Goal: Transaction & Acquisition: Purchase product/service

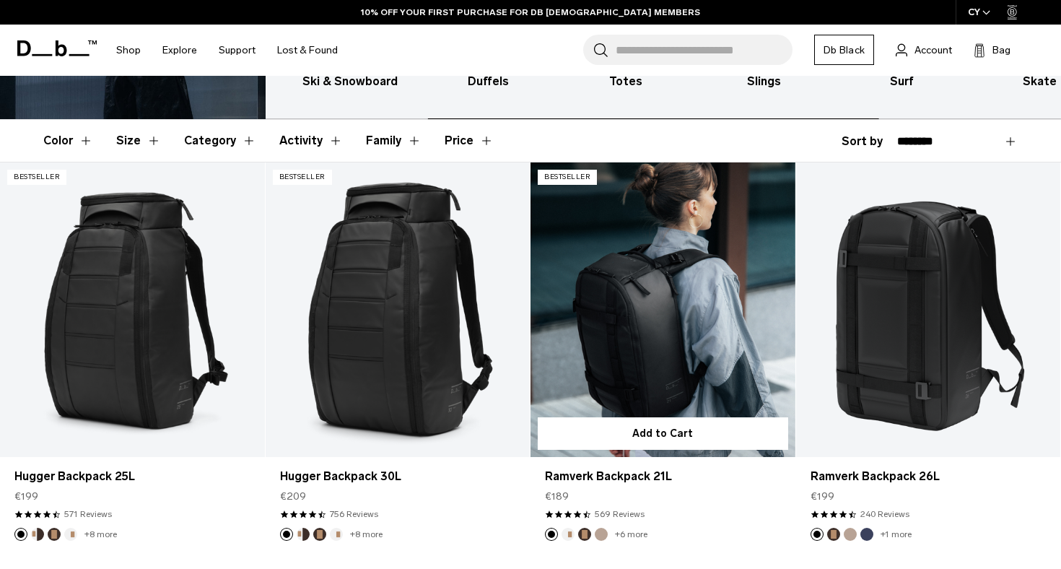
scroll to position [343, 0]
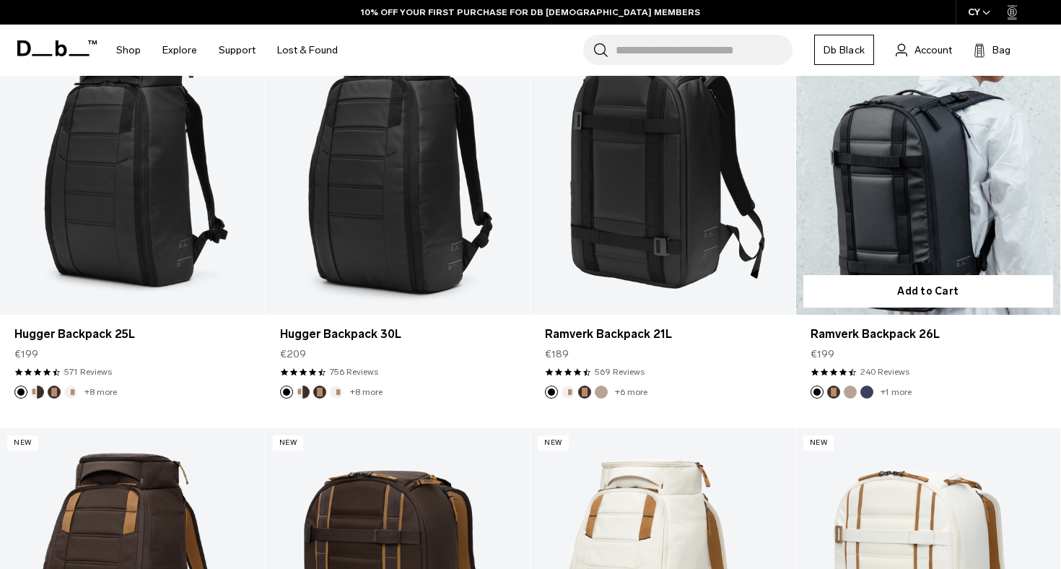
click at [877, 204] on link "Ramverk Backpack 26L" at bounding box center [928, 167] width 265 height 294
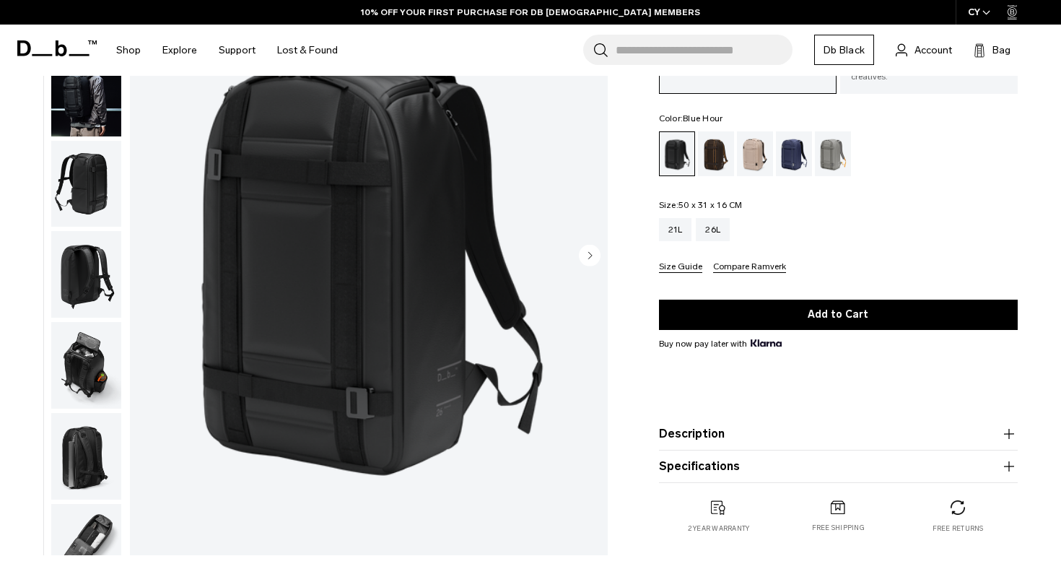
scroll to position [136, 0]
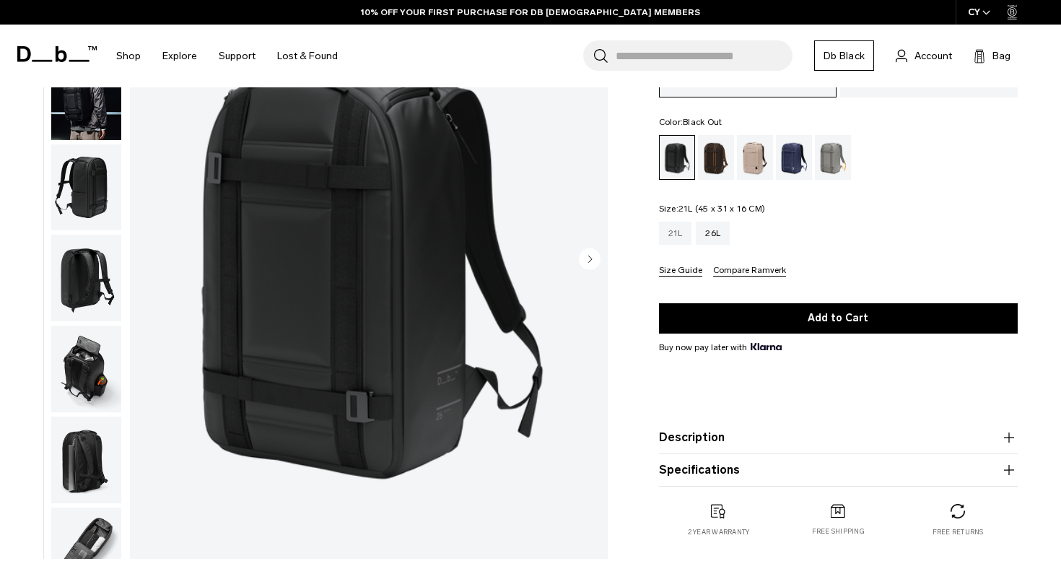
click at [673, 239] on div "21L" at bounding box center [675, 233] width 33 height 23
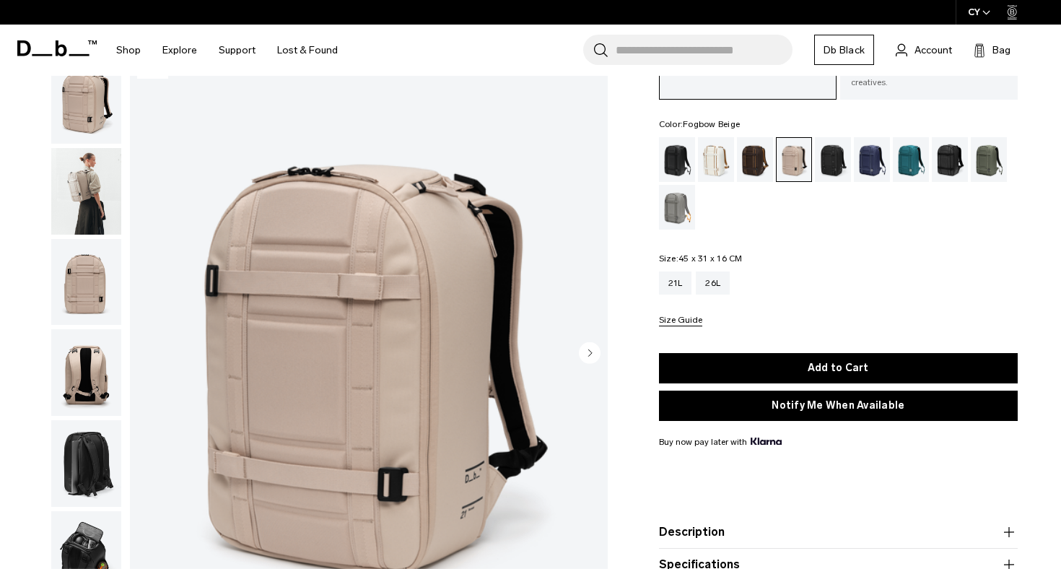
scroll to position [157, 0]
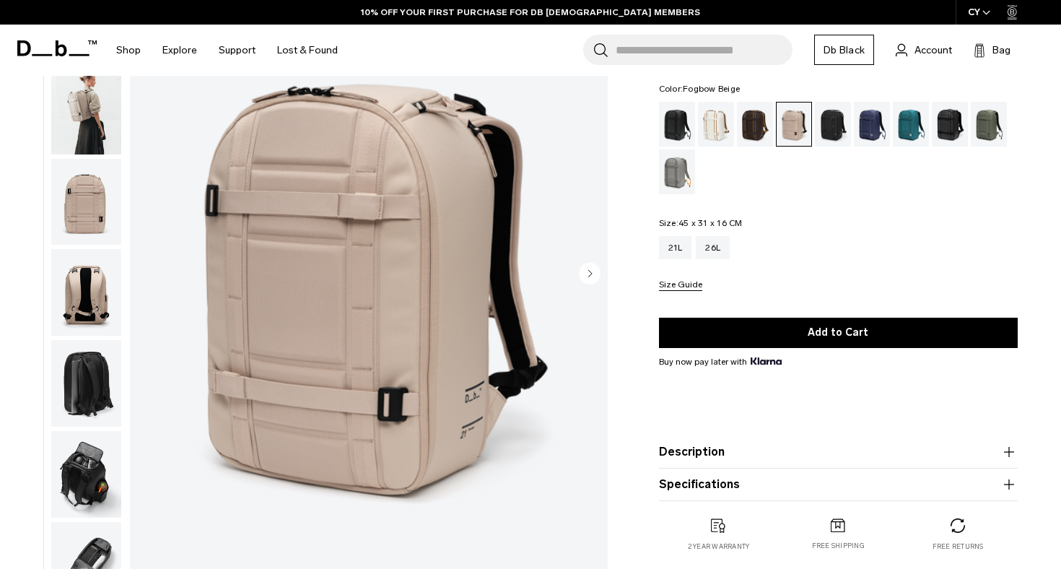
click at [582, 262] on circle "Next slide" at bounding box center [590, 273] width 22 height 22
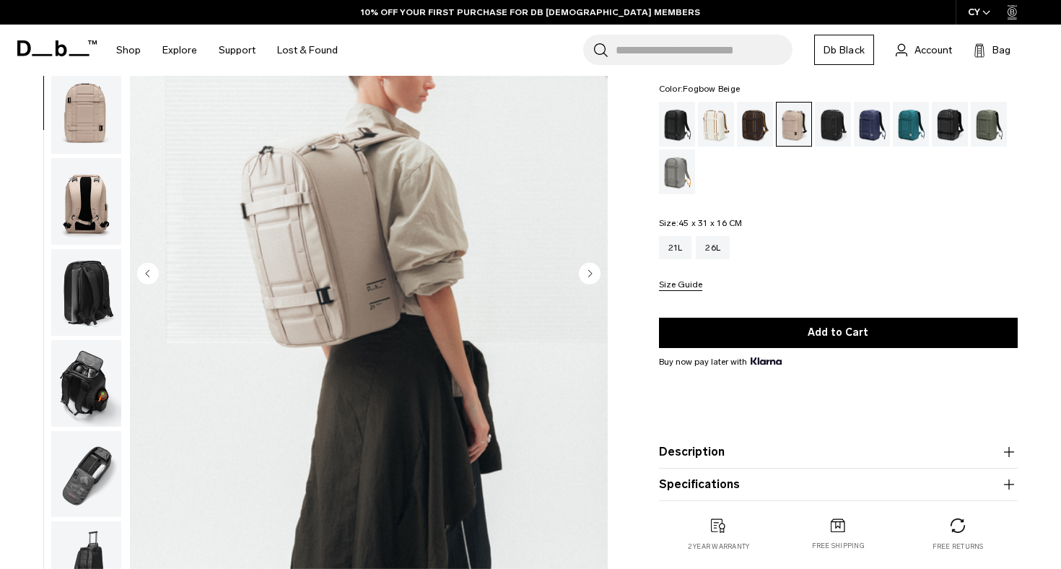
scroll to position [92, 0]
click at [582, 262] on circle "Next slide" at bounding box center [590, 273] width 22 height 22
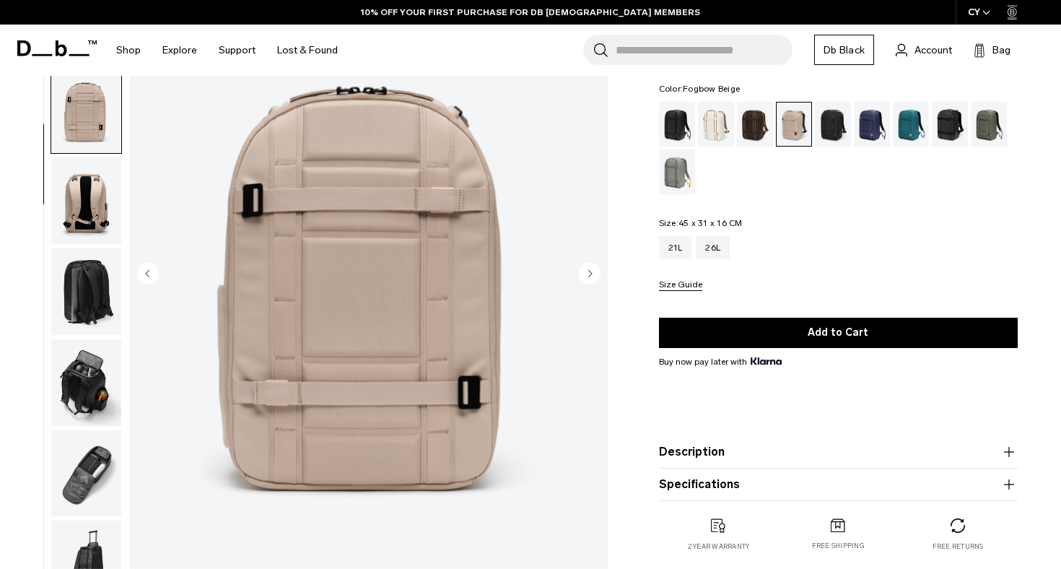
scroll to position [135, 0]
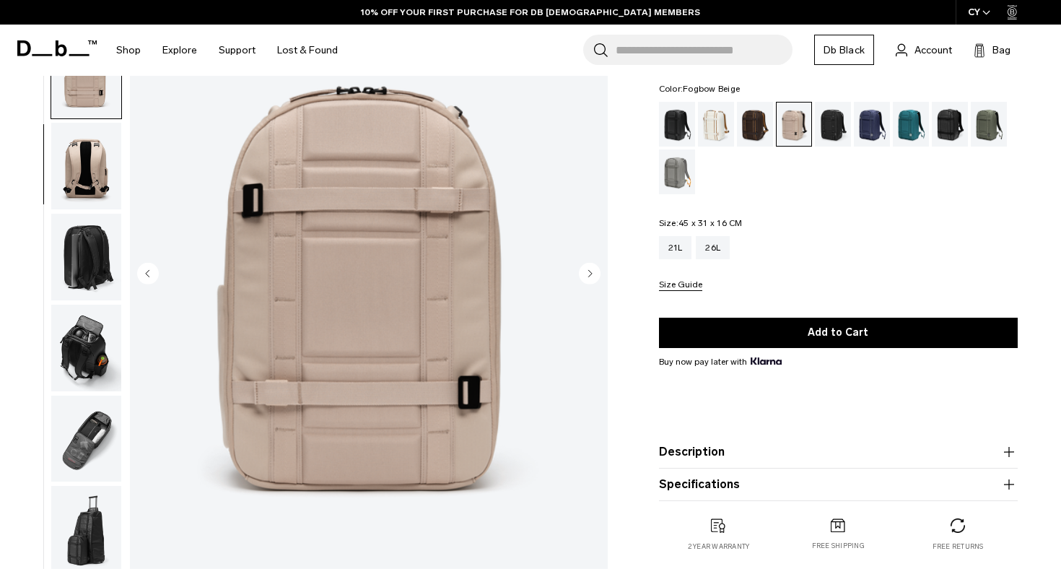
click at [582, 262] on circle "Next slide" at bounding box center [590, 273] width 22 height 22
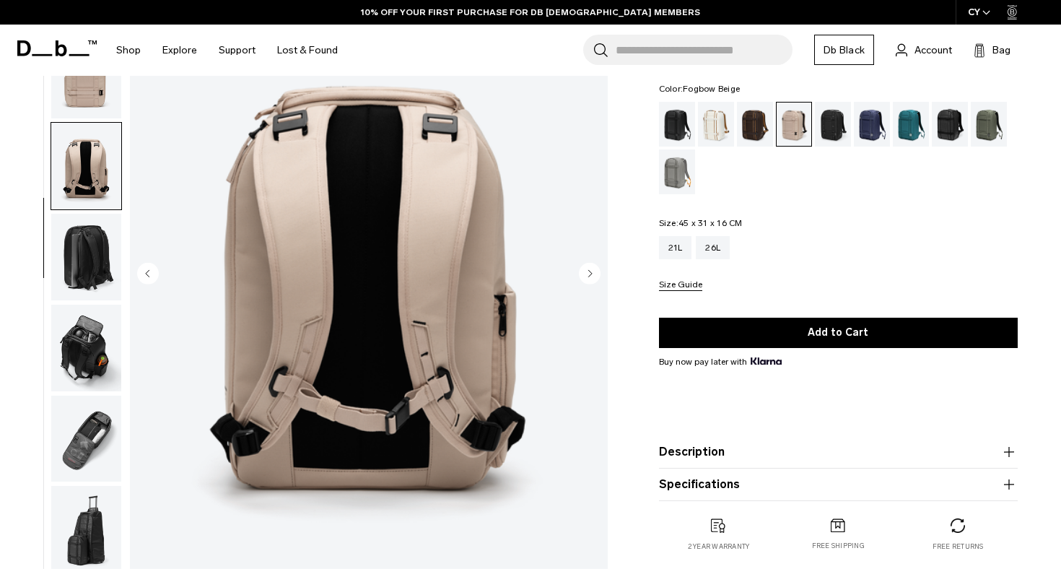
click at [582, 262] on circle "Next slide" at bounding box center [590, 273] width 22 height 22
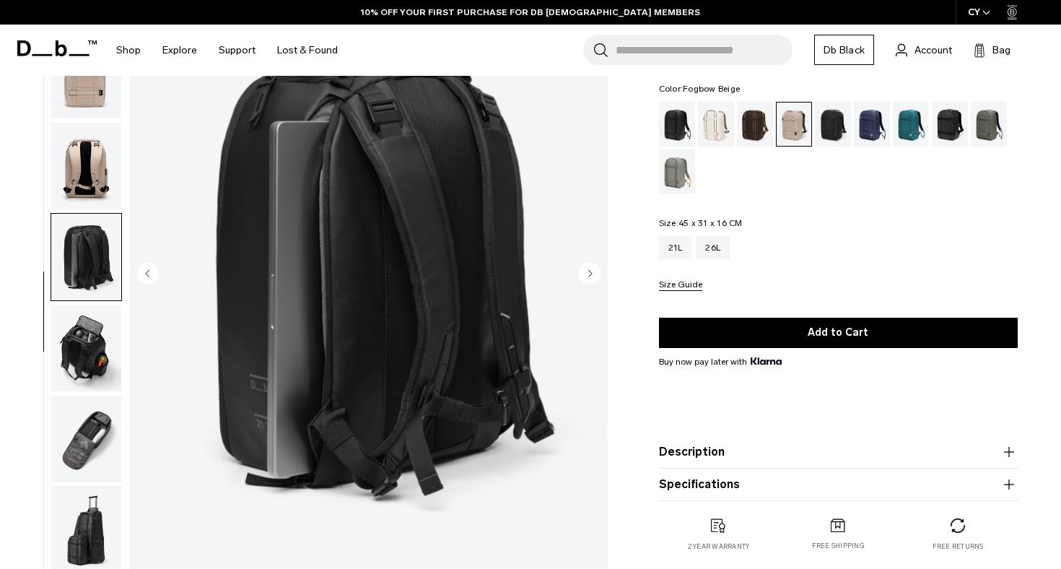
click at [582, 262] on circle "Next slide" at bounding box center [590, 273] width 22 height 22
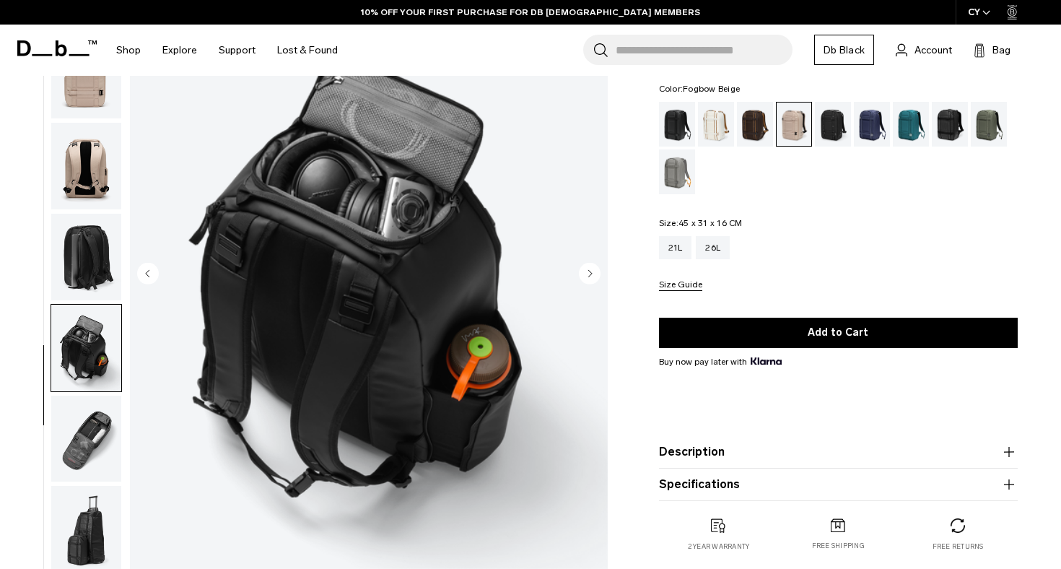
click at [582, 262] on circle "Next slide" at bounding box center [590, 273] width 22 height 22
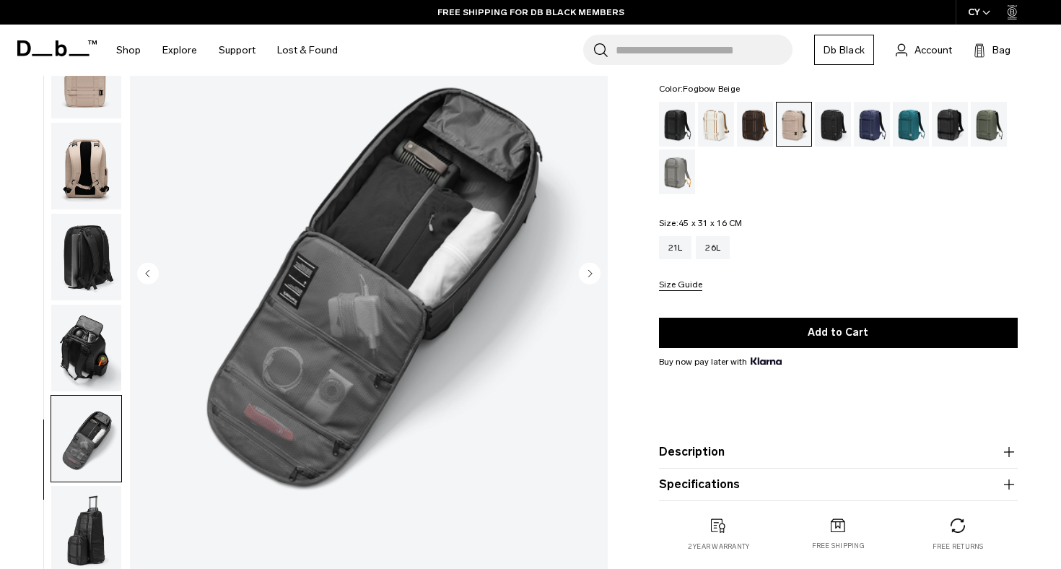
click at [582, 262] on circle "Next slide" at bounding box center [590, 273] width 22 height 22
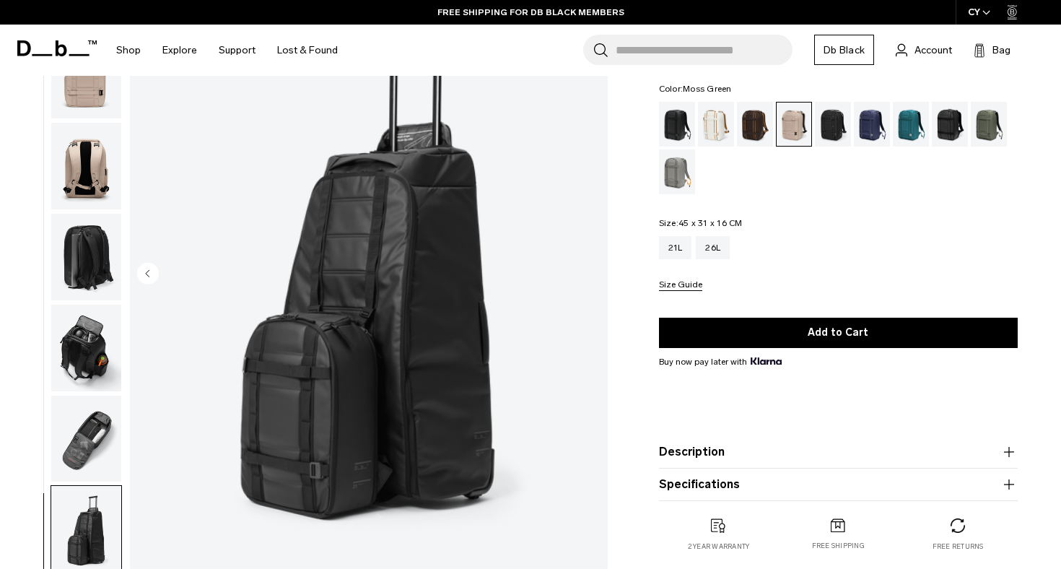
click at [985, 117] on div "Moss Green" at bounding box center [989, 124] width 37 height 45
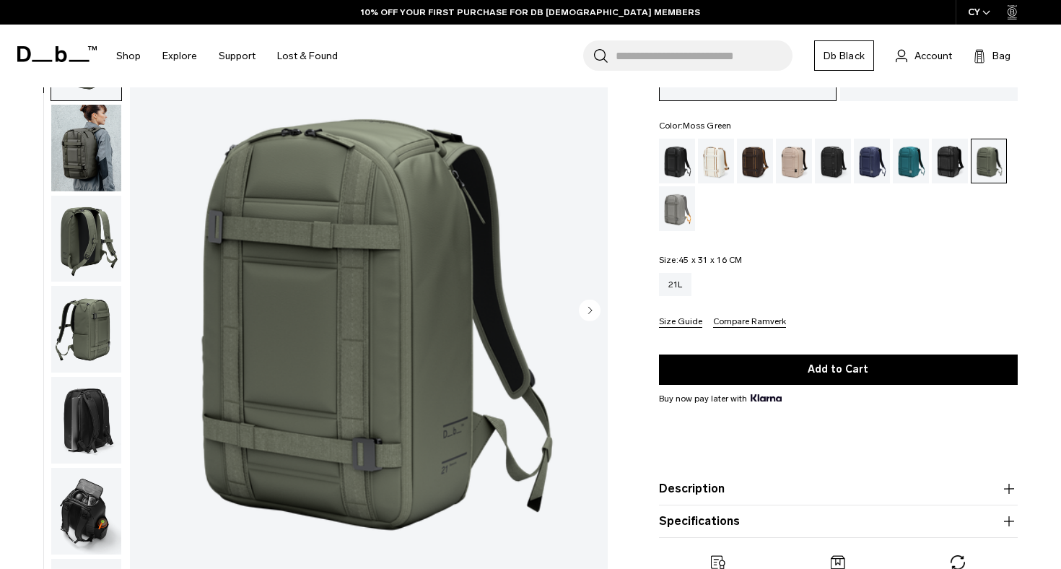
scroll to position [121, 0]
